Goal: Obtain resource: Obtain resource

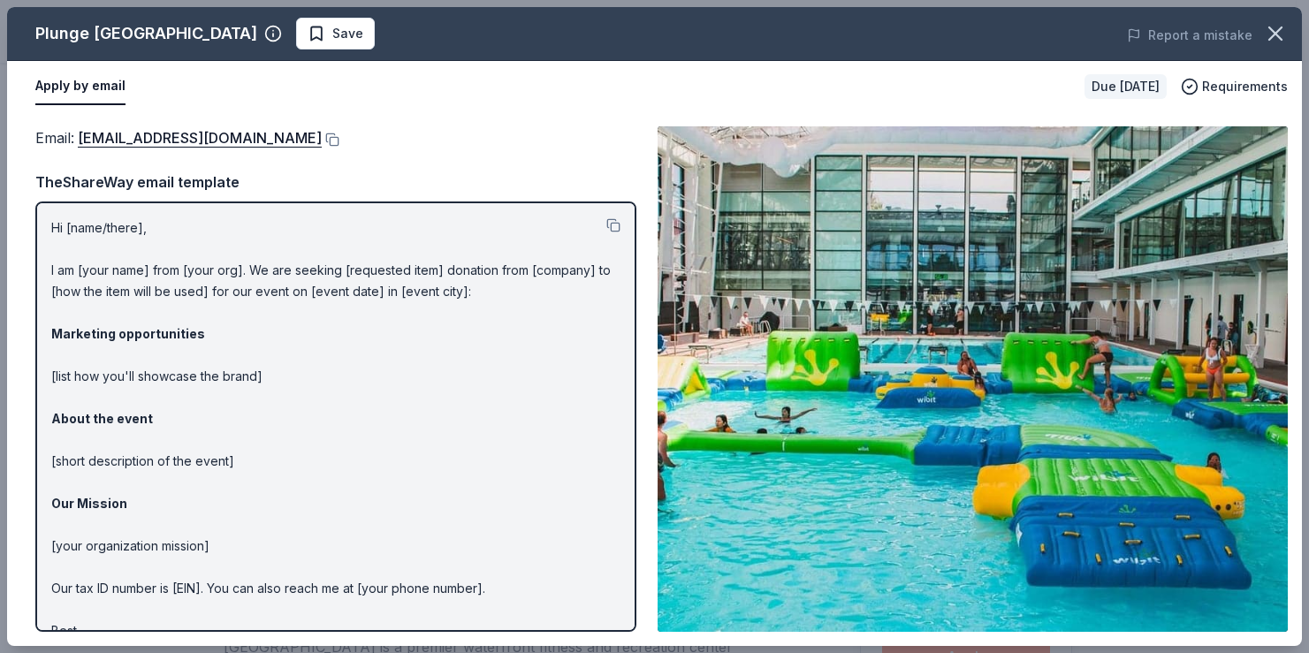
scroll to position [246, 0]
click at [322, 137] on button at bounding box center [331, 140] width 18 height 14
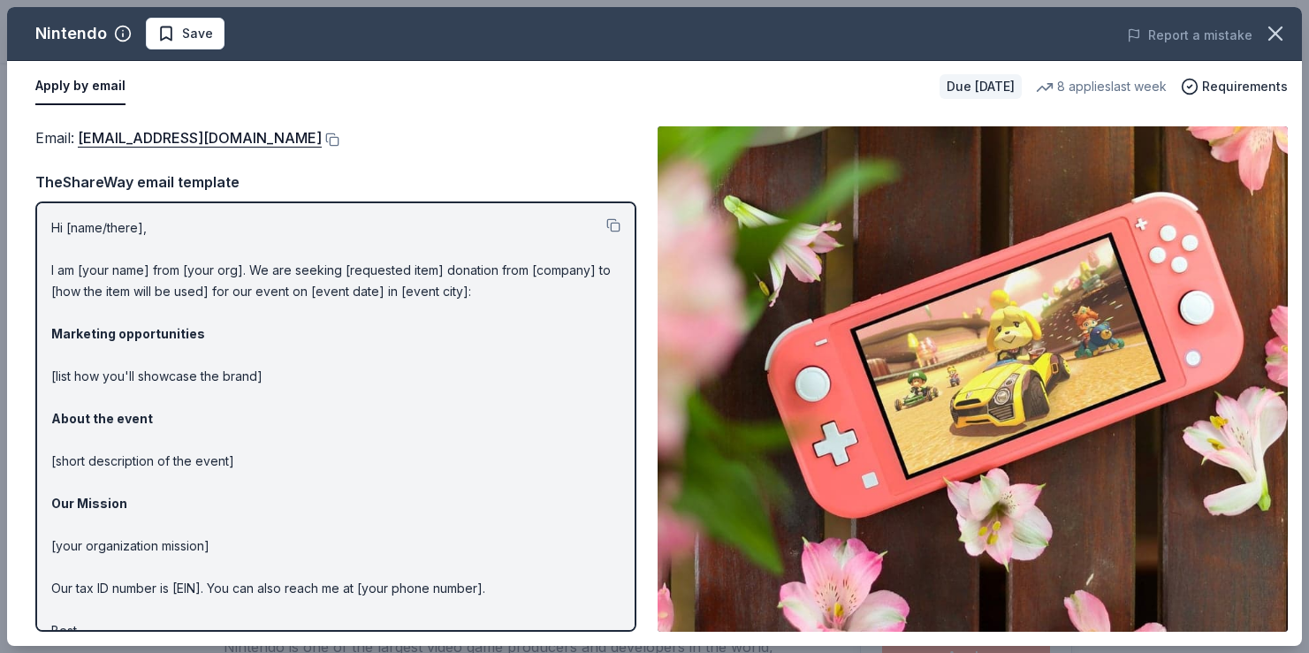
scroll to position [268, 0]
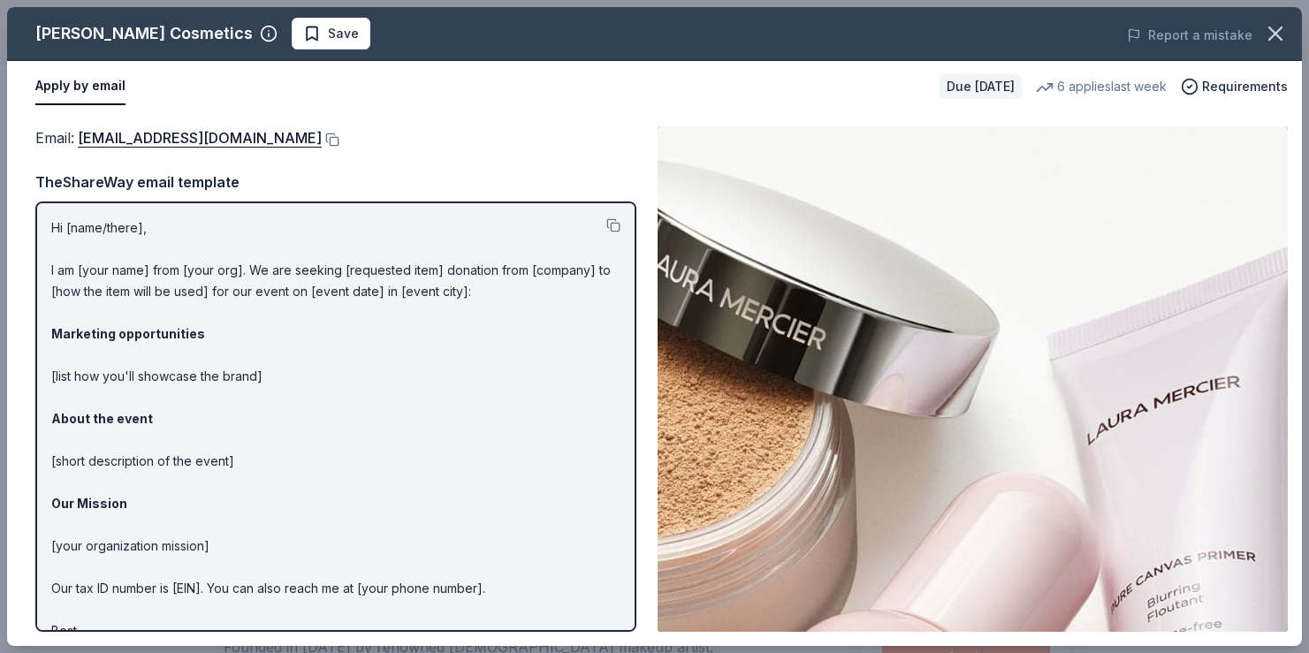
scroll to position [199, 0]
click at [322, 138] on button at bounding box center [331, 140] width 18 height 14
